Goal: Check status

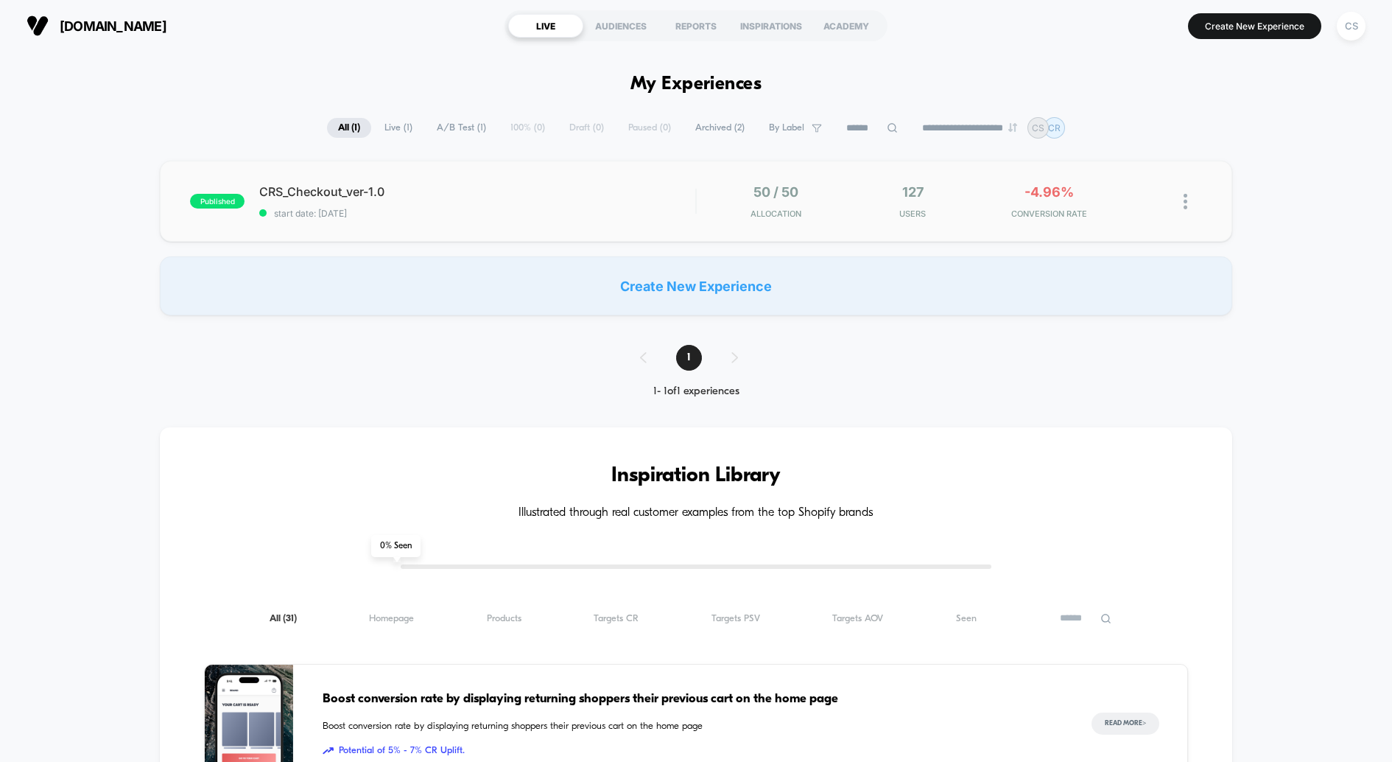
click at [666, 220] on div "published CRS_Checkout_ver-1.0 start date: [DATE] 50 / 50 Allocation 127 Users …" at bounding box center [696, 201] width 1072 height 81
